Goal: Task Accomplishment & Management: Complete application form

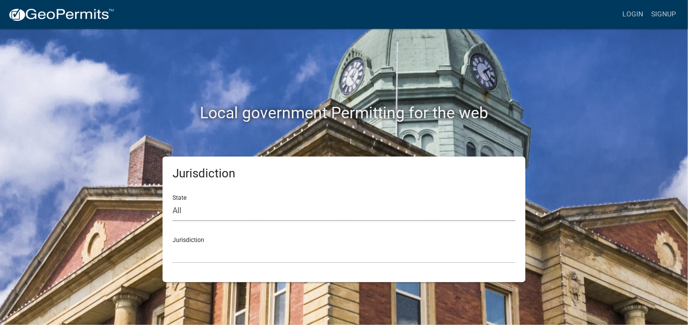
click at [186, 206] on select "All [US_STATE] [US_STATE] [US_STATE] [US_STATE] [US_STATE] [US_STATE] [US_STATE…" at bounding box center [343, 211] width 343 height 20
select select "[US_STATE]"
click at [172, 201] on select "All [US_STATE] [US_STATE] [US_STATE] [US_STATE] [US_STATE] [US_STATE] [US_STATE…" at bounding box center [343, 211] width 343 height 20
click at [205, 243] on select "[GEOGRAPHIC_DATA], [US_STATE] [GEOGRAPHIC_DATA], [US_STATE] [GEOGRAPHIC_DATA], …" at bounding box center [343, 253] width 343 height 20
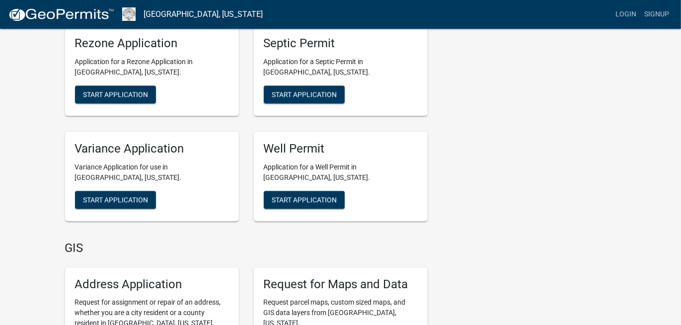
scroll to position [1425, 0]
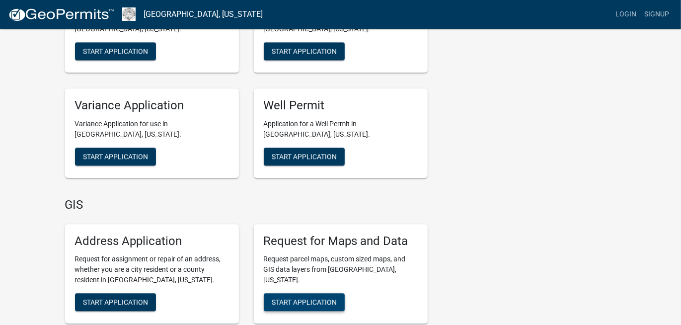
click at [302, 298] on span "Start Application" at bounding box center [304, 302] width 65 height 8
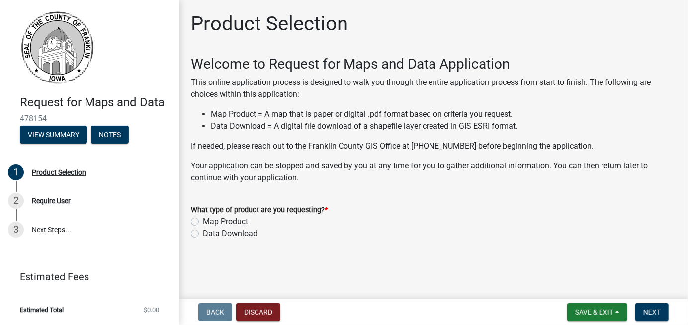
click at [203, 234] on label "Data Download" at bounding box center [230, 234] width 55 height 12
click at [203, 234] on input "Data Download" at bounding box center [206, 231] width 6 height 6
radio input "true"
click at [351, 271] on main "Product Selection Welcome to Request for Maps and Data Application This online …" at bounding box center [433, 147] width 509 height 295
click at [659, 314] on span "Next" at bounding box center [651, 312] width 17 height 8
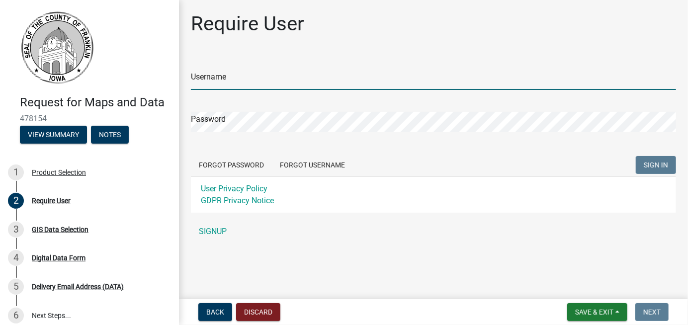
click at [236, 76] on input "Username" at bounding box center [433, 80] width 485 height 20
type input "[PERSON_NAME]"
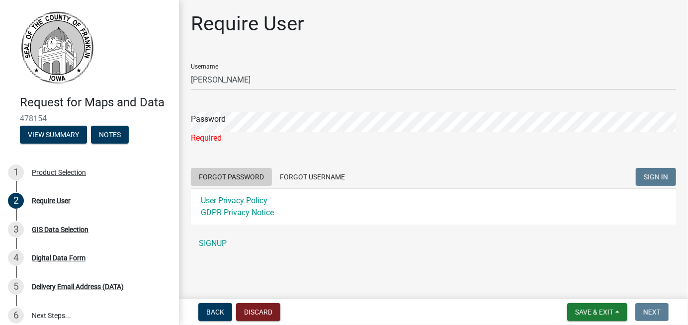
click at [232, 167] on form "Username [PERSON_NAME] Password Required Forgot Password Forgot Username SIGN I…" at bounding box center [433, 140] width 485 height 169
click at [229, 178] on button "Forgot Password" at bounding box center [231, 177] width 81 height 18
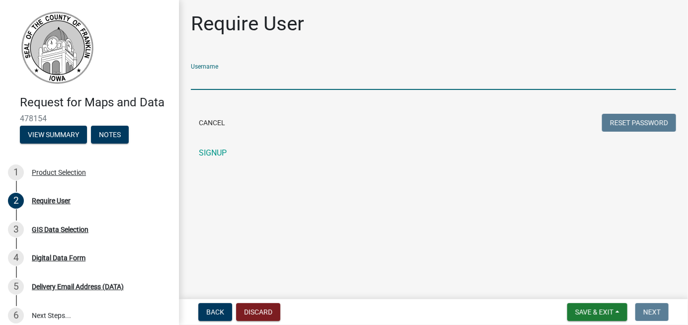
click at [237, 78] on input "Username" at bounding box center [433, 80] width 485 height 20
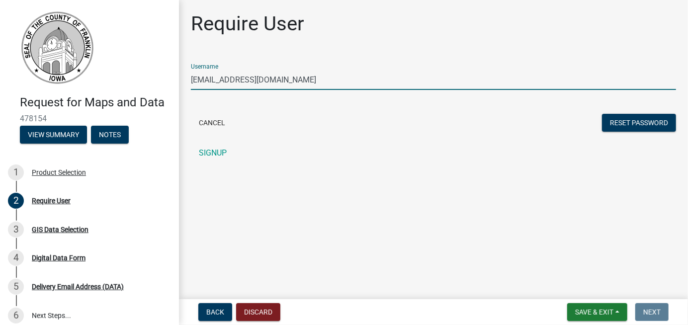
type input "[EMAIL_ADDRESS][DOMAIN_NAME]"
click at [285, 87] on input "[EMAIL_ADDRESS][DOMAIN_NAME]" at bounding box center [433, 80] width 485 height 20
drag, startPoint x: 269, startPoint y: 79, endPoint x: 168, endPoint y: 84, distance: 100.4
click at [168, 84] on div "Request for Maps and Data 478154 View Summary Notes 1 Product Selection 2 Requi…" at bounding box center [344, 162] width 688 height 325
click at [232, 205] on main "Require User Username [EMAIL_ADDRESS][DOMAIN_NAME] Cancel Reset Password SIGNUP" at bounding box center [433, 147] width 509 height 295
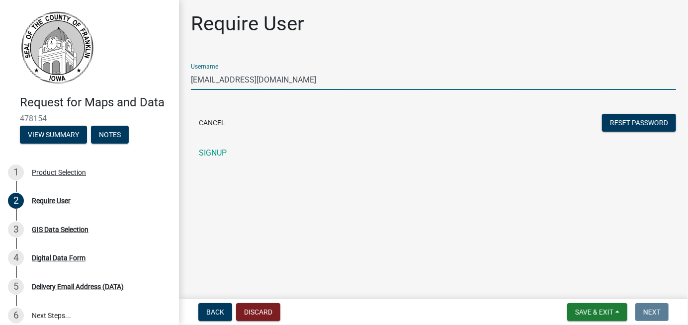
click at [268, 77] on input "[EMAIL_ADDRESS][DOMAIN_NAME]" at bounding box center [433, 80] width 485 height 20
drag, startPoint x: 268, startPoint y: 78, endPoint x: 158, endPoint y: 99, distance: 111.8
click at [159, 95] on div "Request for Maps and Data 478154 View Summary Notes 1 Product Selection 2 Requi…" at bounding box center [344, 162] width 688 height 325
type input "[EMAIL_ADDRESS][DOMAIN_NAME]"
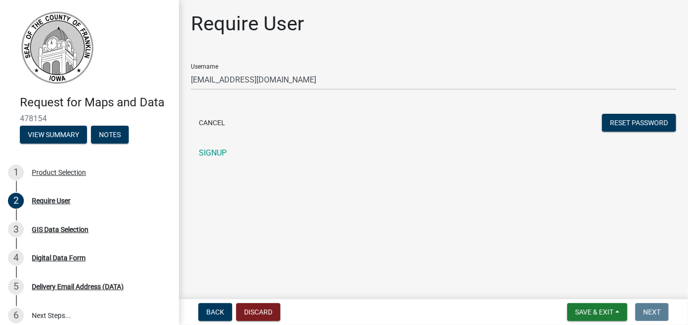
click at [548, 166] on div "Require User Username [EMAIL_ADDRESS][DOMAIN_NAME] Cancel Reset Password SIGNUP" at bounding box center [433, 92] width 500 height 160
click at [614, 123] on button "Reset Password" at bounding box center [639, 123] width 74 height 18
